Goal: Task Accomplishment & Management: Manage account settings

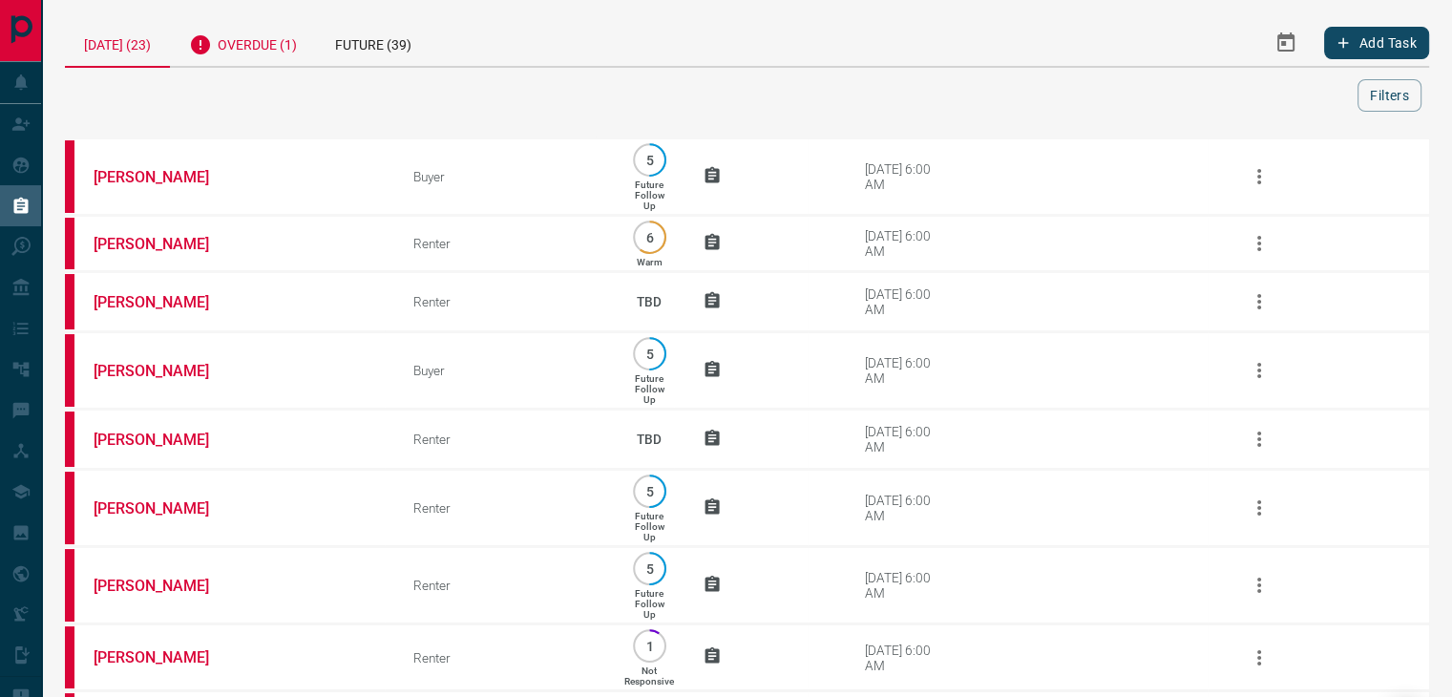
click at [286, 31] on div "Overdue (1)" at bounding box center [243, 42] width 146 height 47
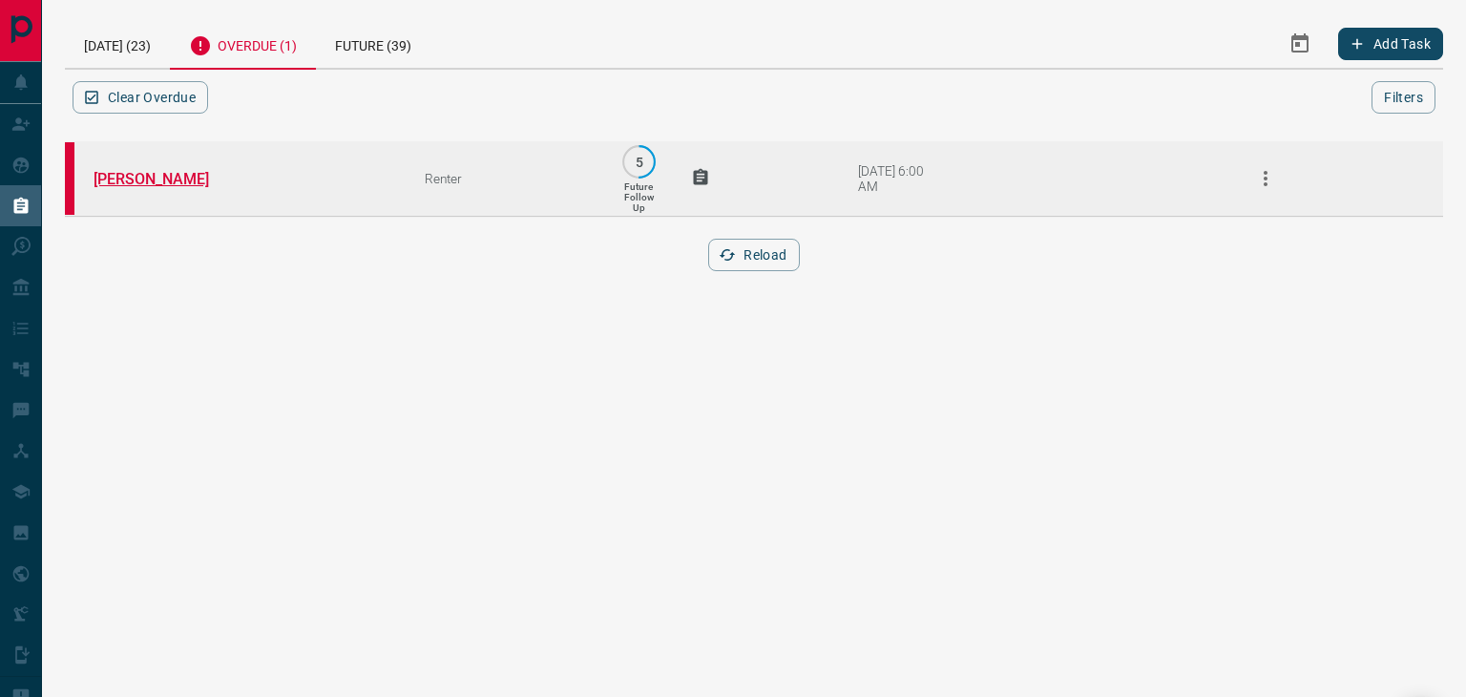
click at [176, 181] on link "[PERSON_NAME]" at bounding box center [165, 179] width 143 height 18
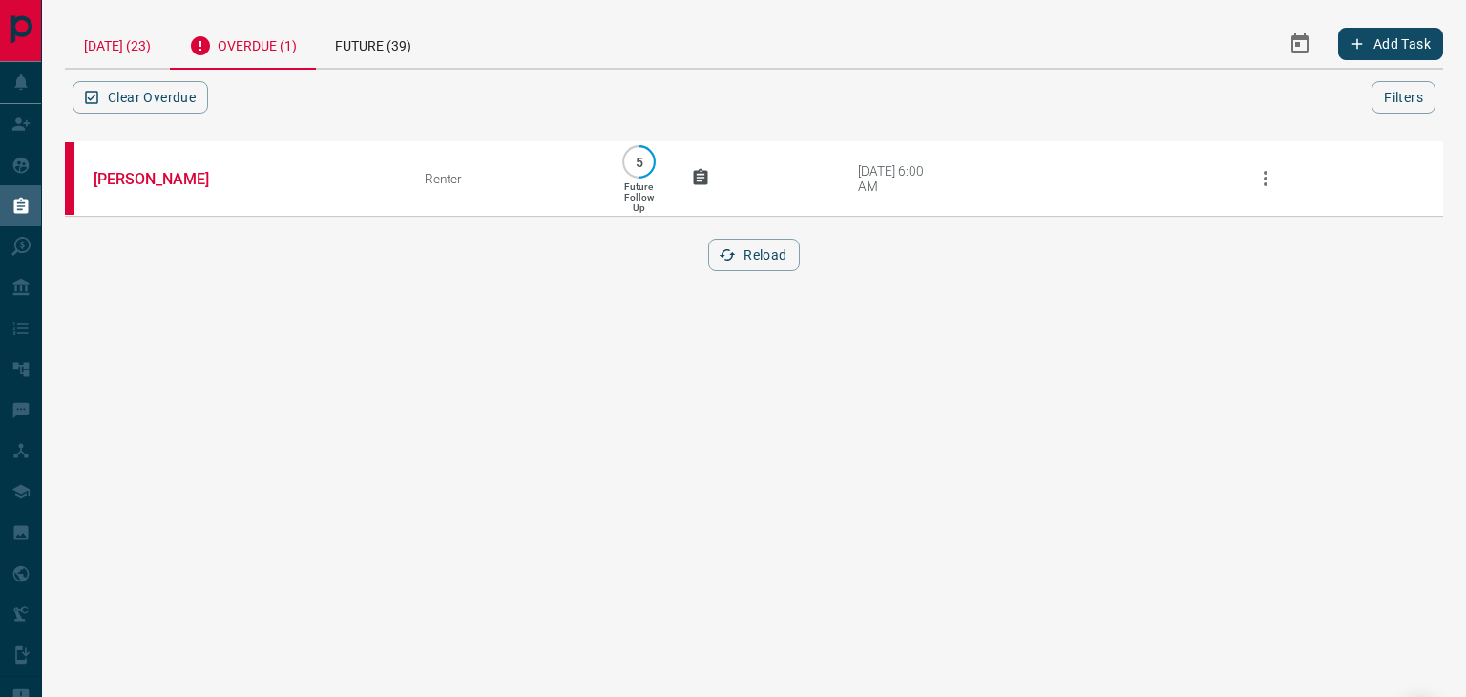
click at [126, 31] on div "[DATE] (23)" at bounding box center [117, 43] width 105 height 49
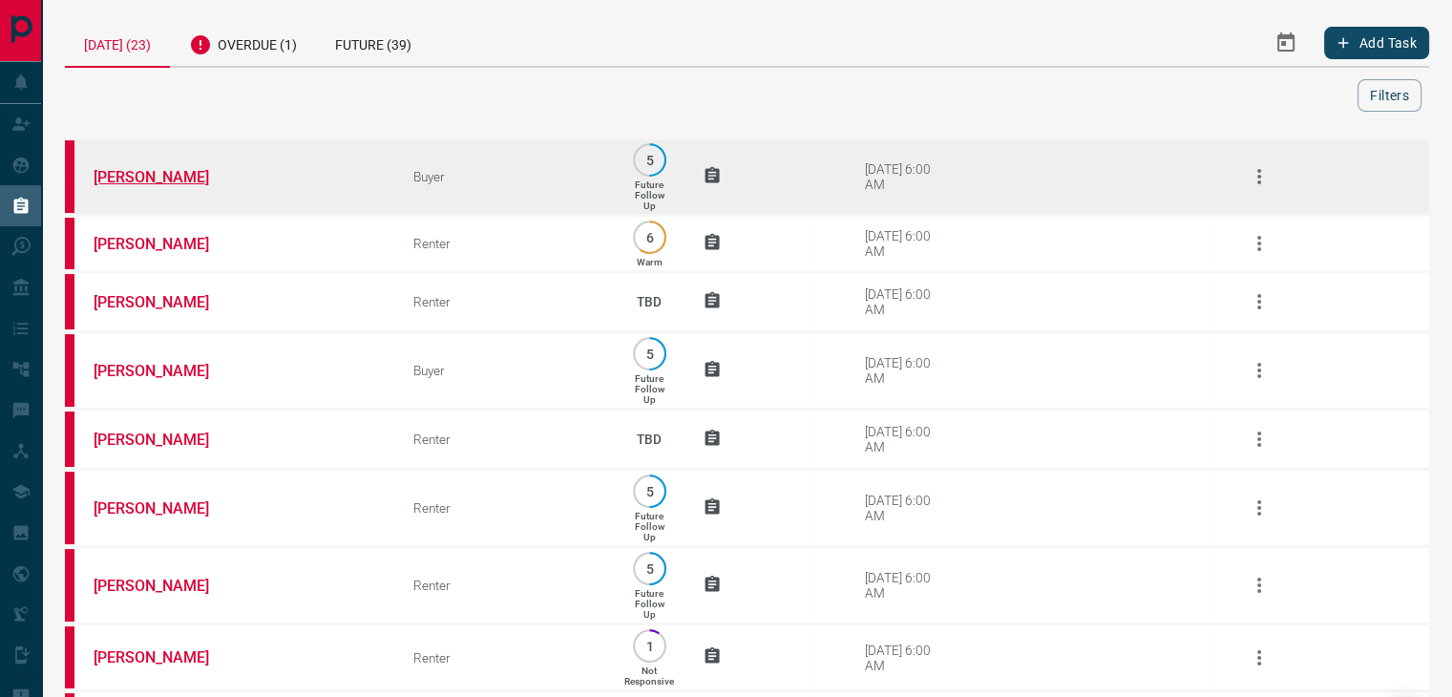
click at [164, 178] on link "[PERSON_NAME]" at bounding box center [165, 177] width 143 height 18
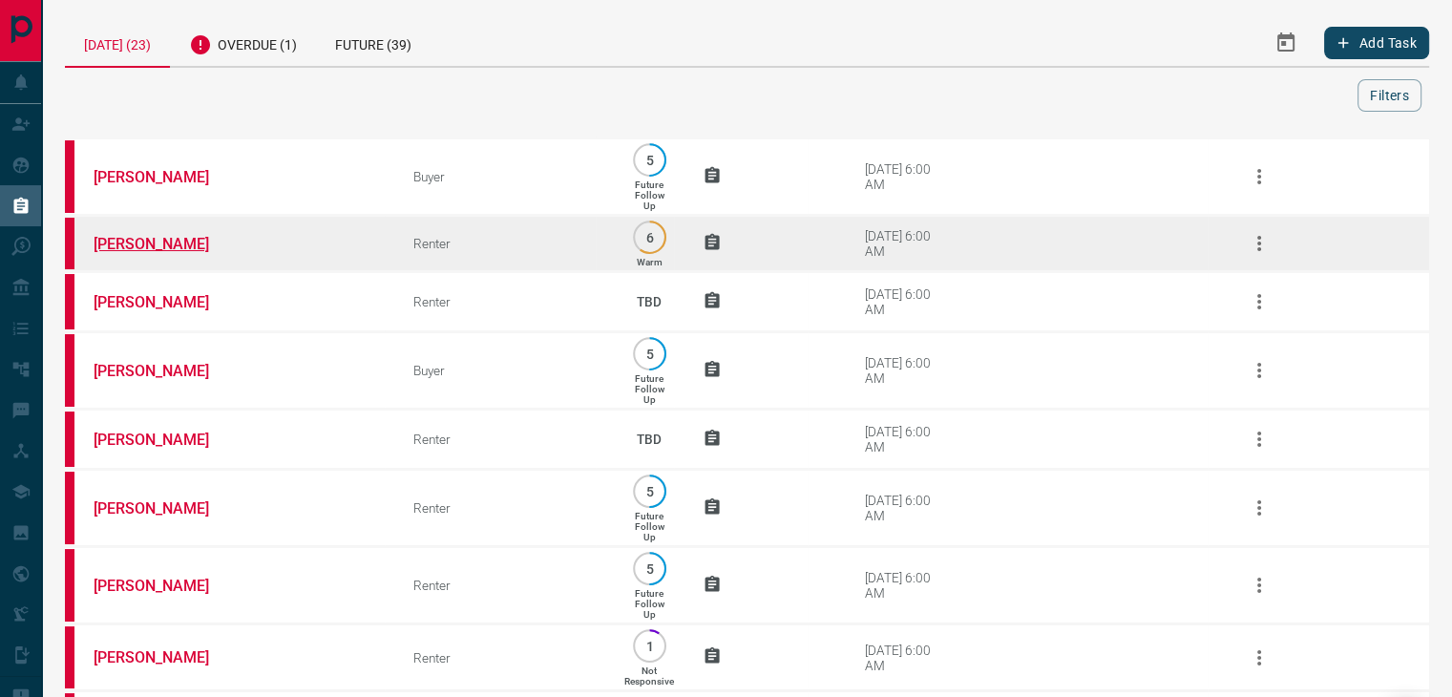
click at [169, 243] on link "[PERSON_NAME]" at bounding box center [165, 244] width 143 height 18
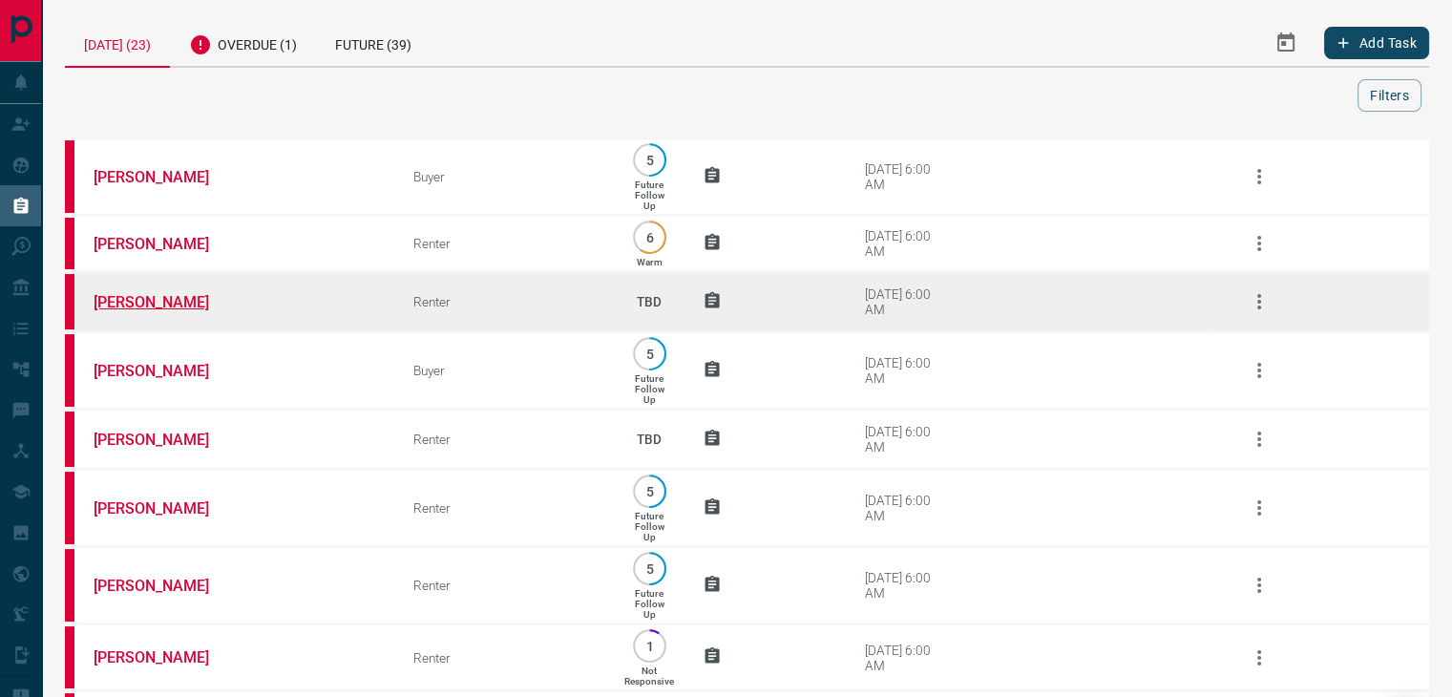
click at [163, 306] on link "[PERSON_NAME]" at bounding box center [165, 302] width 143 height 18
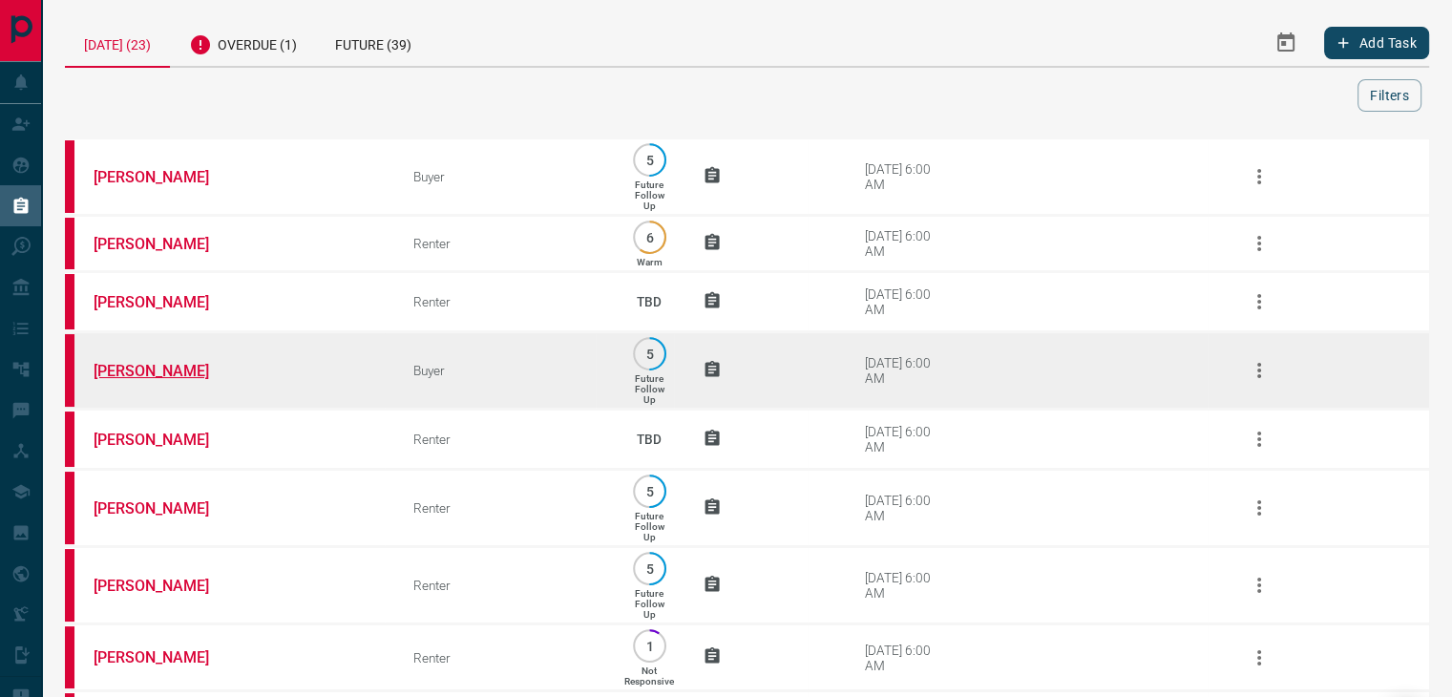
click at [164, 366] on link "[PERSON_NAME]" at bounding box center [165, 371] width 143 height 18
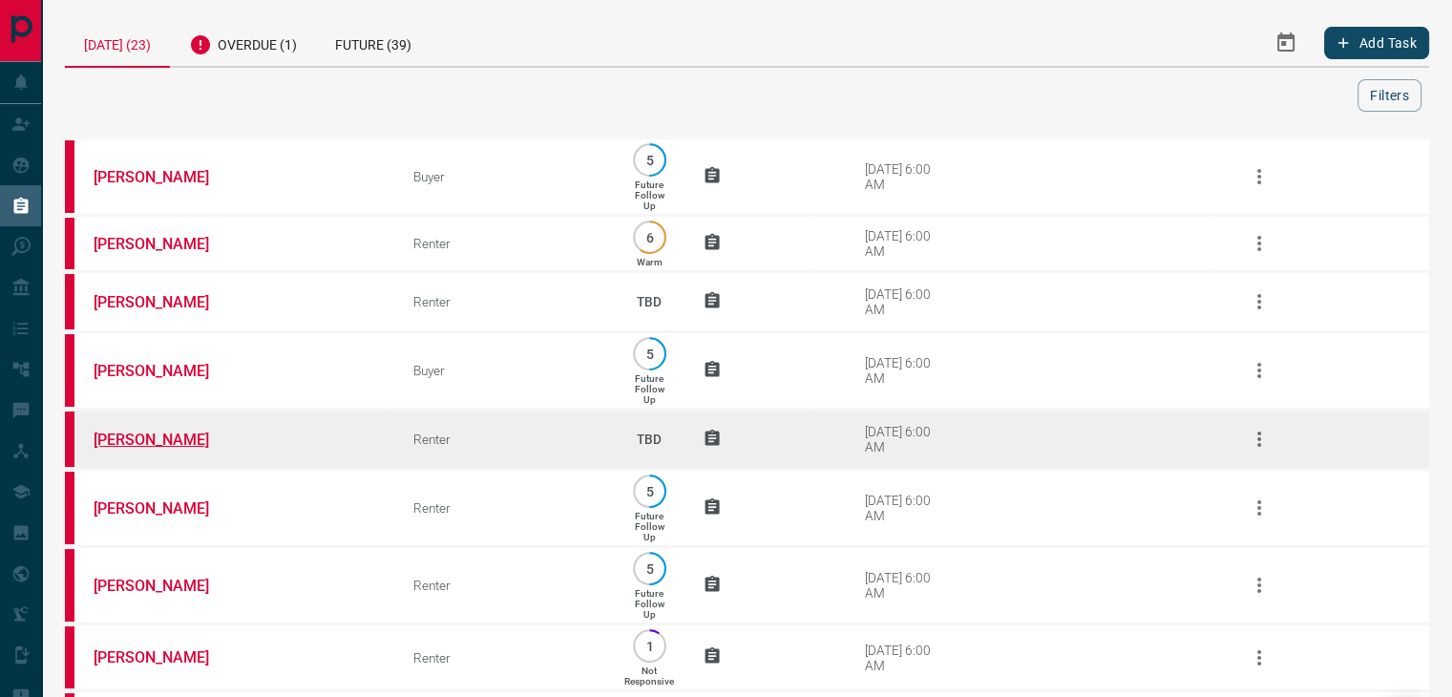
click at [174, 443] on link "[PERSON_NAME]" at bounding box center [165, 439] width 143 height 18
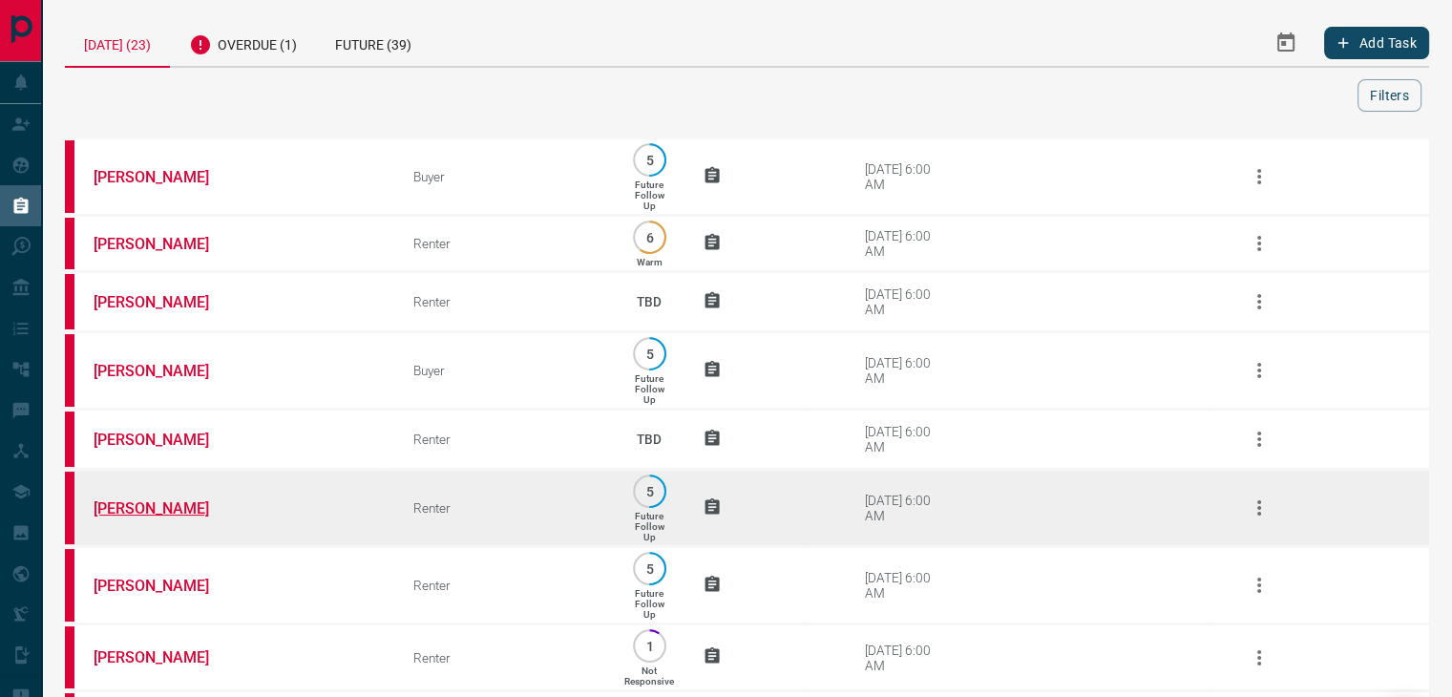
click at [213, 509] on link "[PERSON_NAME]" at bounding box center [165, 508] width 143 height 18
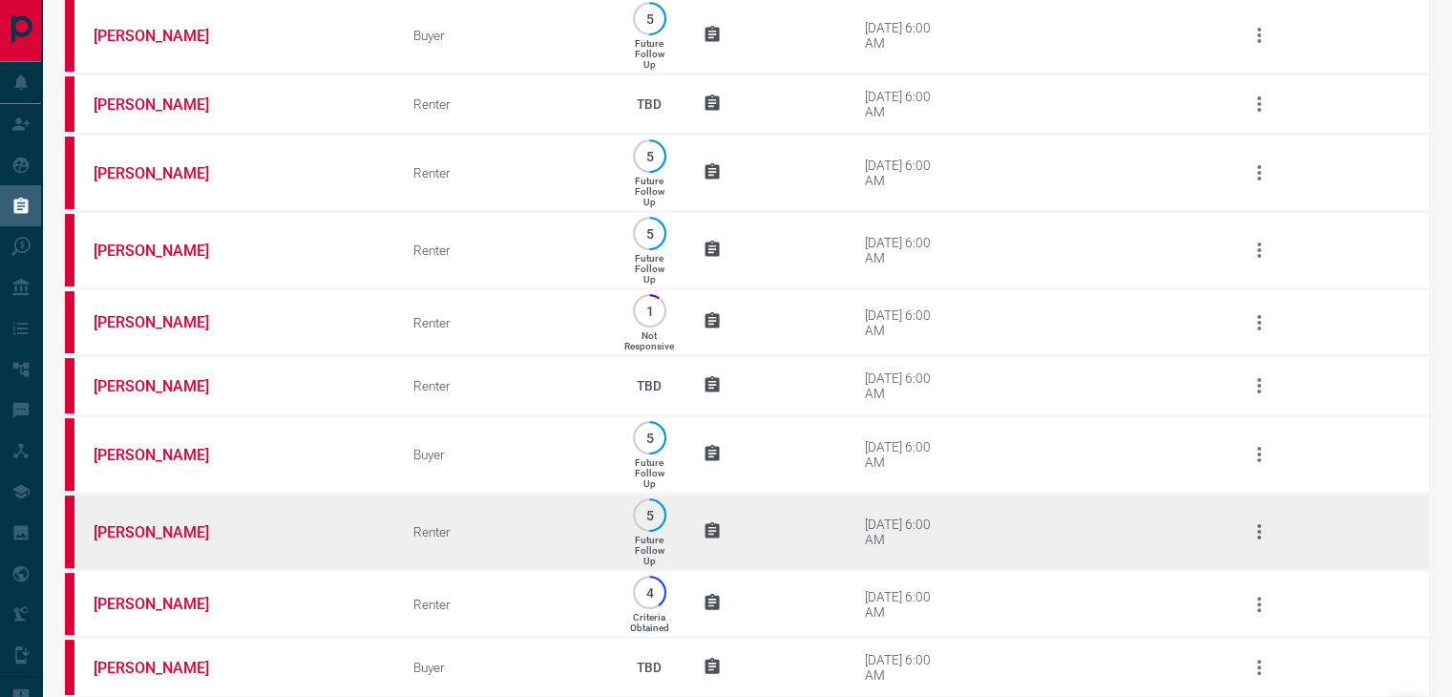
scroll to position [382, 0]
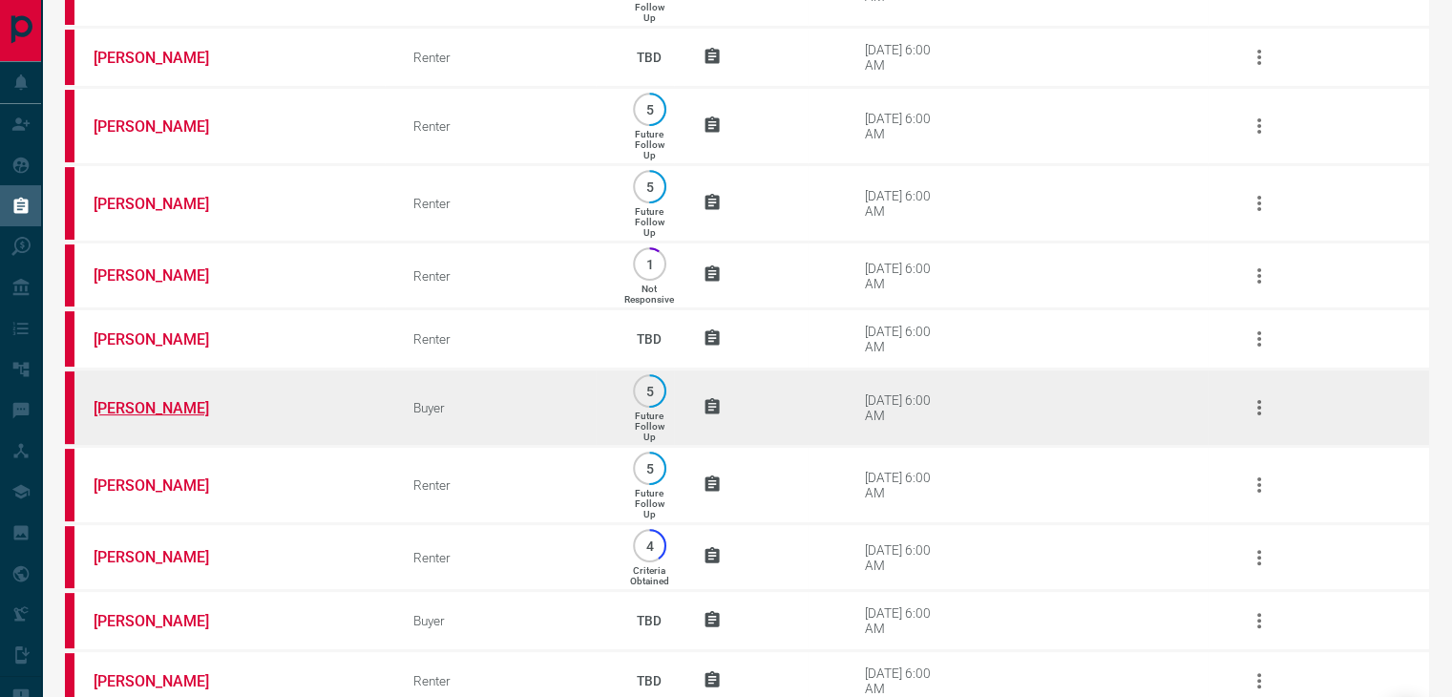
click at [165, 409] on link "[PERSON_NAME]" at bounding box center [165, 408] width 143 height 18
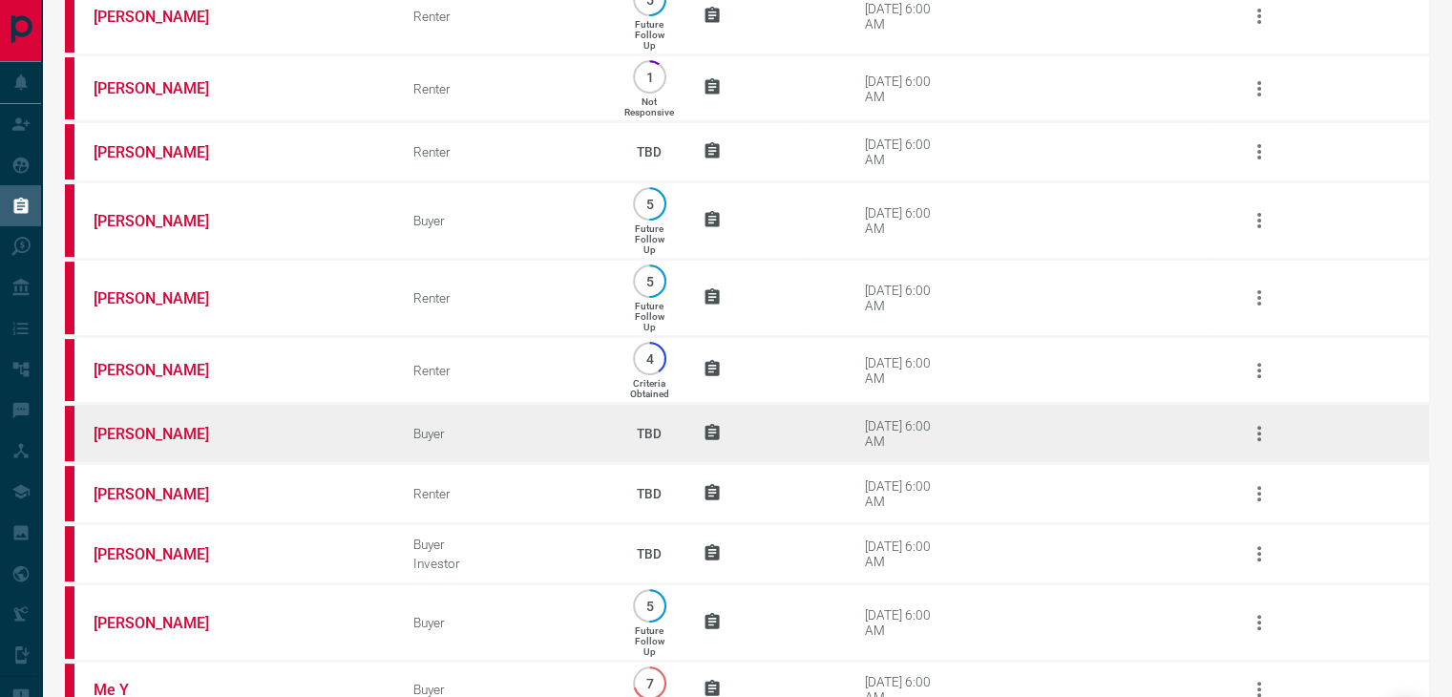
scroll to position [573, 0]
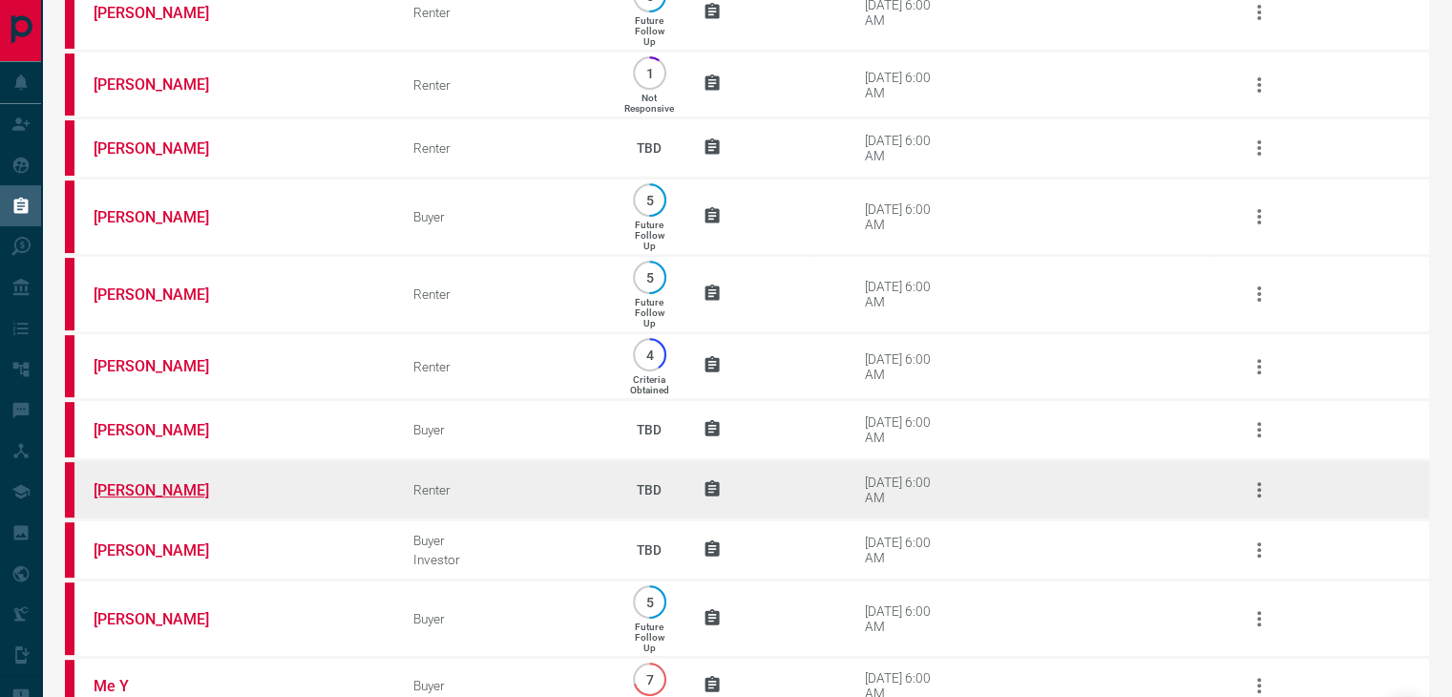
click at [170, 492] on link "[PERSON_NAME]" at bounding box center [165, 490] width 143 height 18
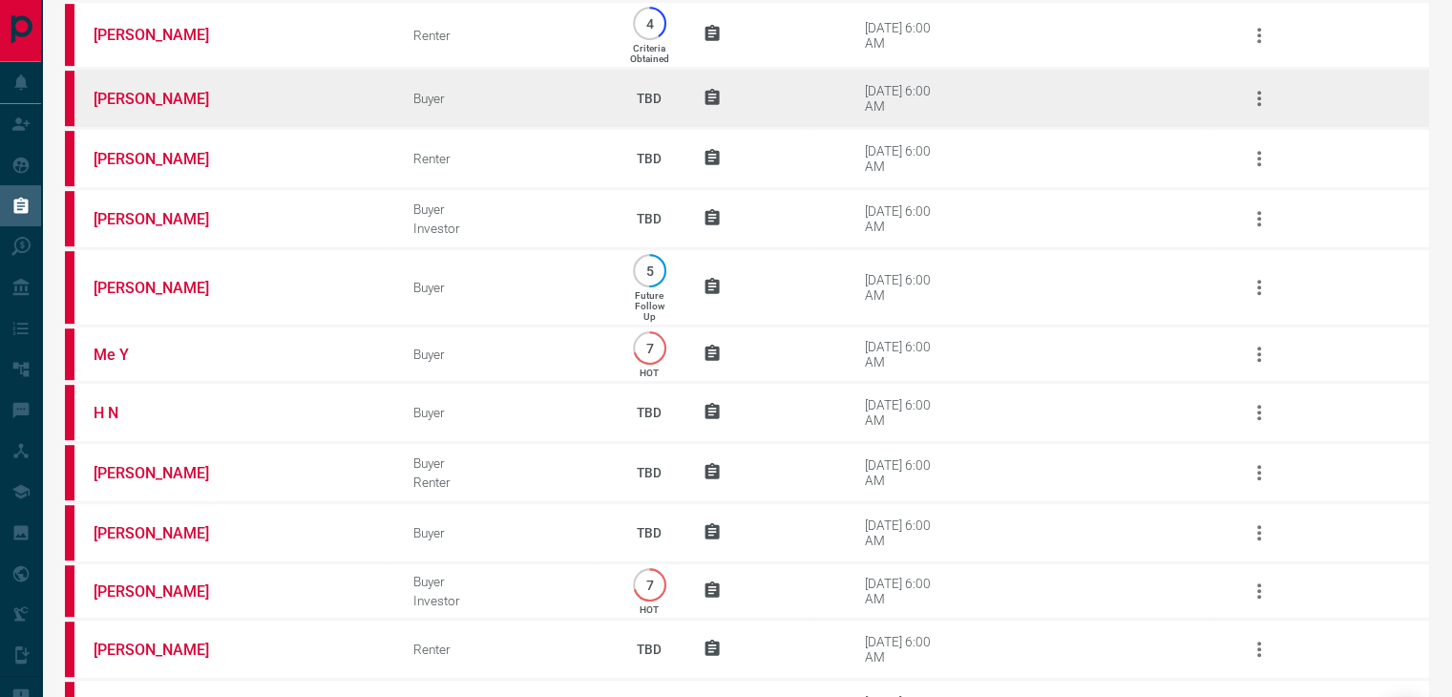
scroll to position [954, 0]
